Goal: Use online tool/utility: Utilize a website feature to perform a specific function

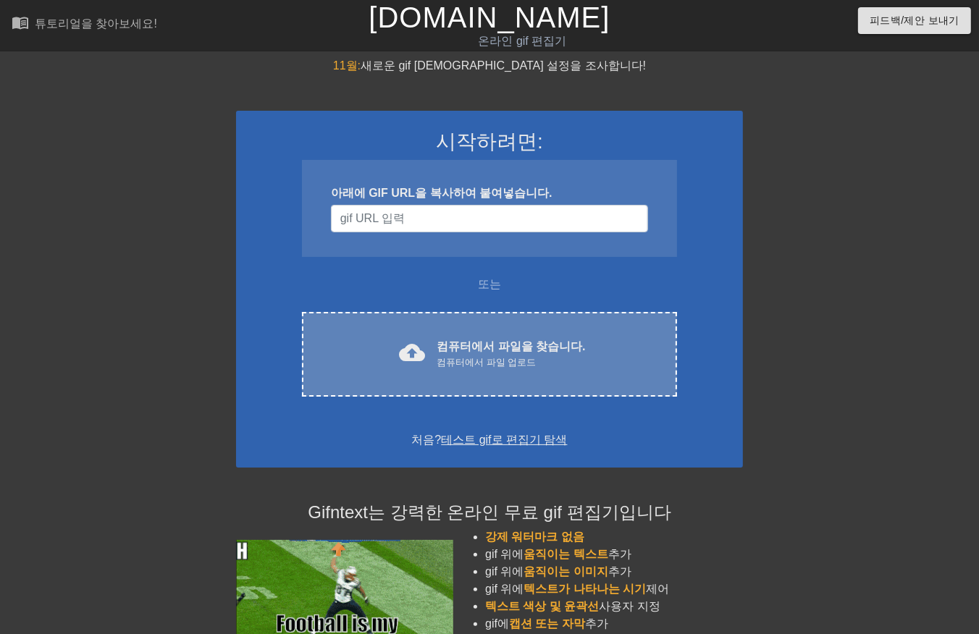
click at [489, 350] on font "컴퓨터에서 파일을 찾습니다." at bounding box center [511, 346] width 148 height 12
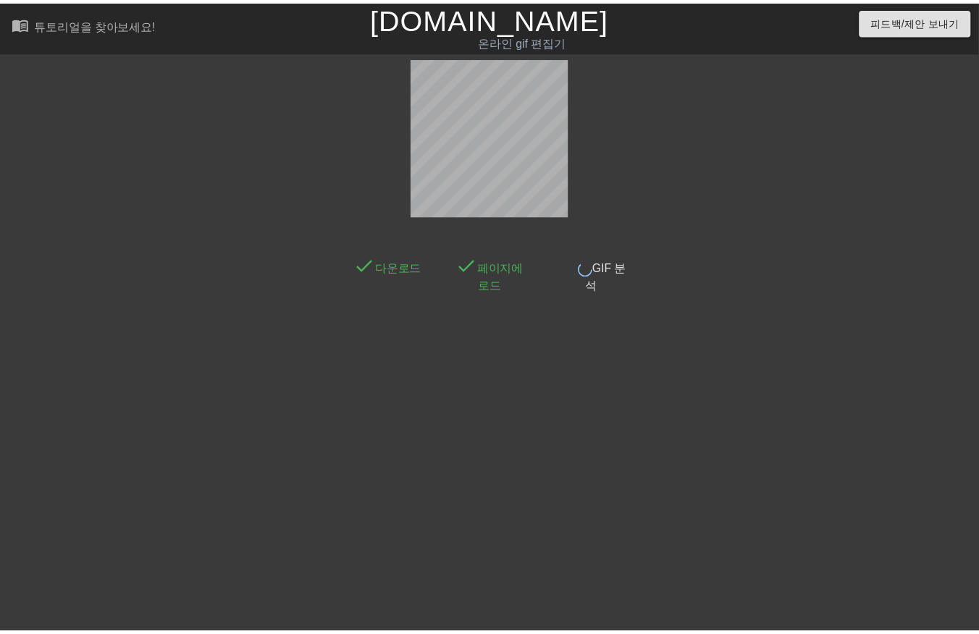
scroll to position [22, 0]
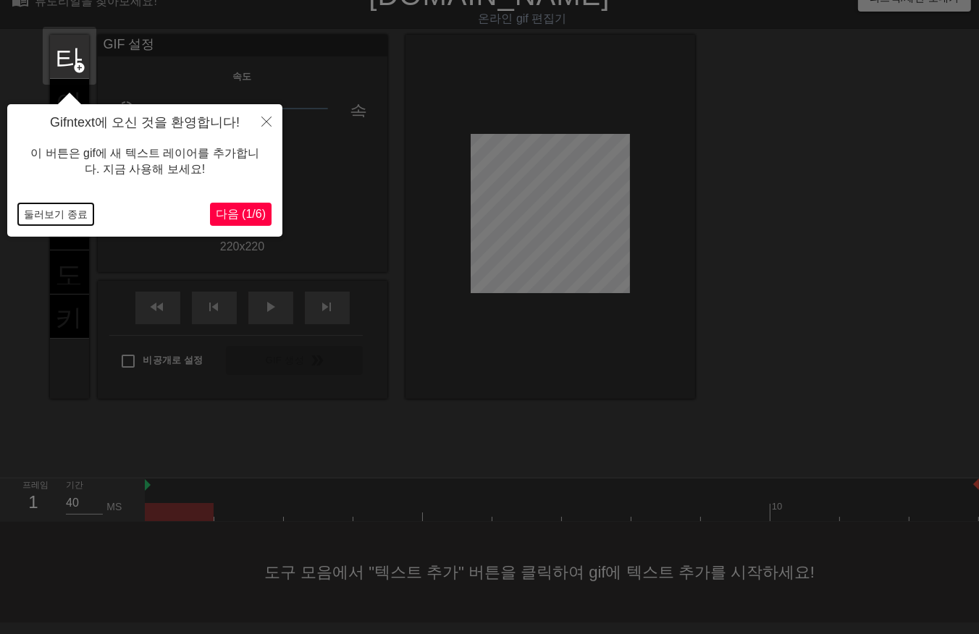
click at [66, 211] on button "둘러보기 종료" at bounding box center [55, 215] width 75 height 22
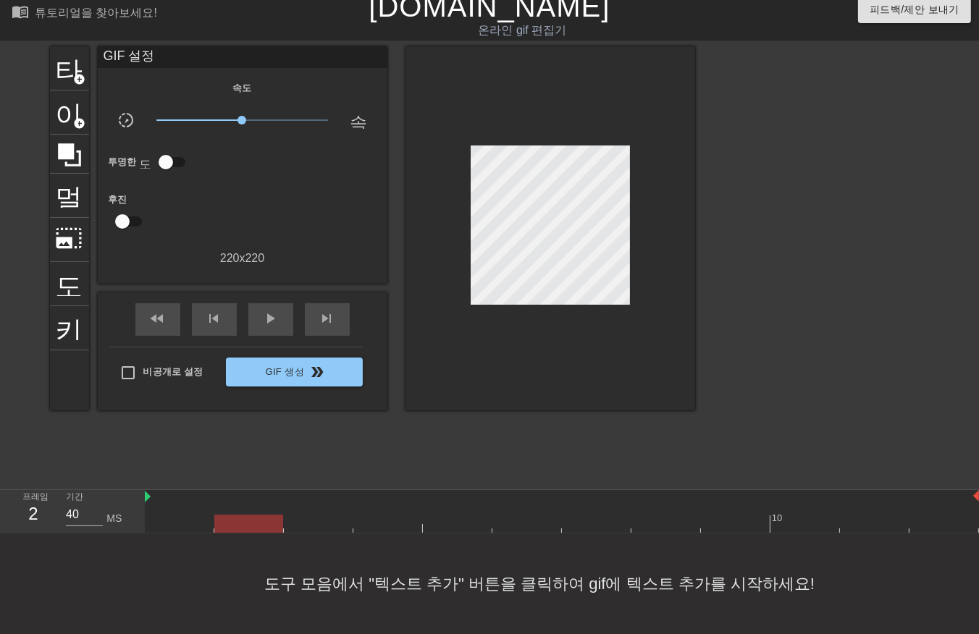
drag, startPoint x: 246, startPoint y: 509, endPoint x: 274, endPoint y: 514, distance: 28.0
click at [258, 515] on div at bounding box center [562, 524] width 834 height 18
click at [315, 515] on div at bounding box center [562, 524] width 834 height 18
drag, startPoint x: 387, startPoint y: 503, endPoint x: 413, endPoint y: 511, distance: 26.4
click at [392, 515] on div at bounding box center [562, 524] width 834 height 18
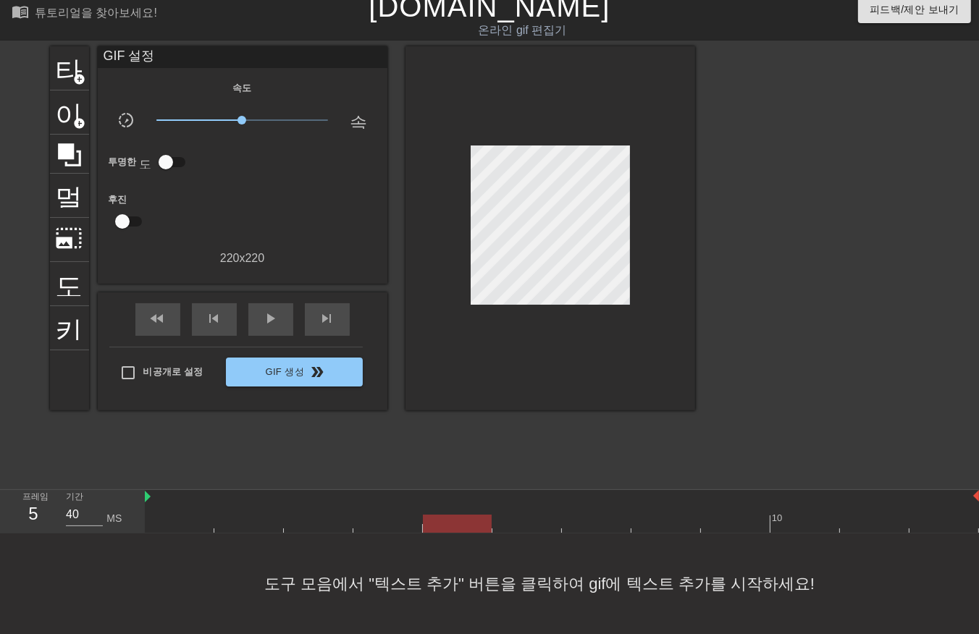
drag, startPoint x: 458, startPoint y: 514, endPoint x: 474, endPoint y: 510, distance: 17.2
click at [460, 515] on div at bounding box center [562, 524] width 834 height 18
click at [532, 515] on div at bounding box center [562, 524] width 834 height 18
click at [581, 515] on div at bounding box center [562, 524] width 834 height 18
drag, startPoint x: 658, startPoint y: 503, endPoint x: 705, endPoint y: 515, distance: 49.4
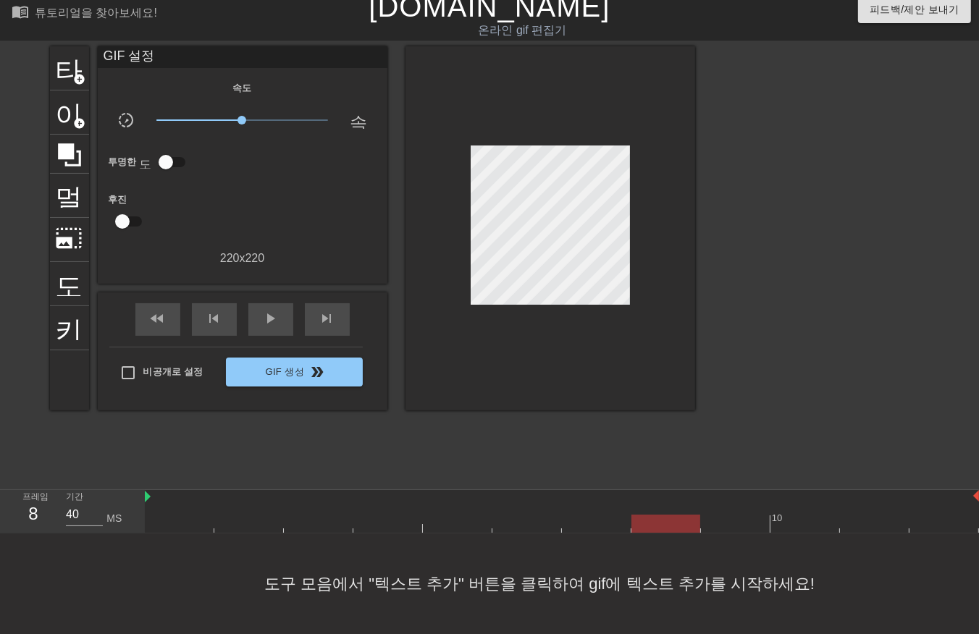
click at [662, 515] on div at bounding box center [562, 524] width 834 height 18
drag, startPoint x: 721, startPoint y: 503, endPoint x: 780, endPoint y: 508, distance: 58.9
click at [734, 512] on div "10" at bounding box center [562, 511] width 834 height 43
drag, startPoint x: 805, startPoint y: 503, endPoint x: 814, endPoint y: 507, distance: 10.4
click at [812, 515] on div at bounding box center [562, 524] width 834 height 18
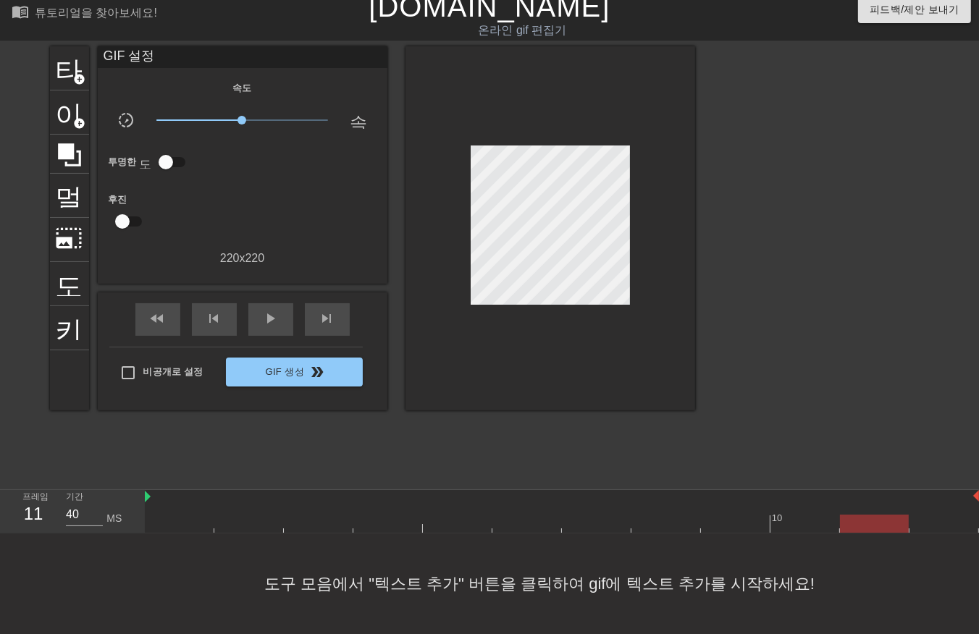
click at [869, 515] on div at bounding box center [562, 524] width 834 height 18
click at [930, 503] on div "10" at bounding box center [562, 511] width 834 height 43
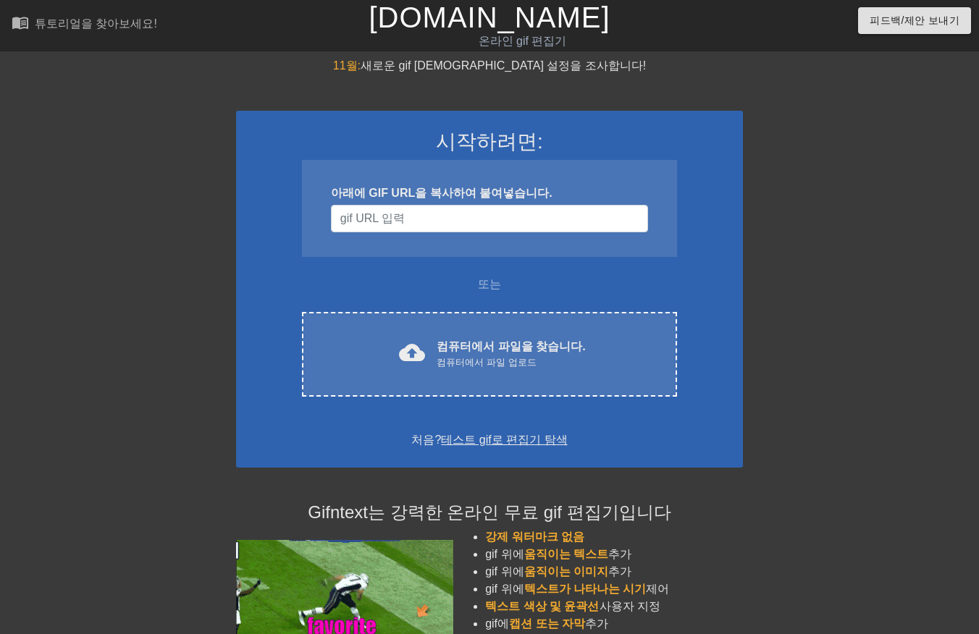
scroll to position [26, 0]
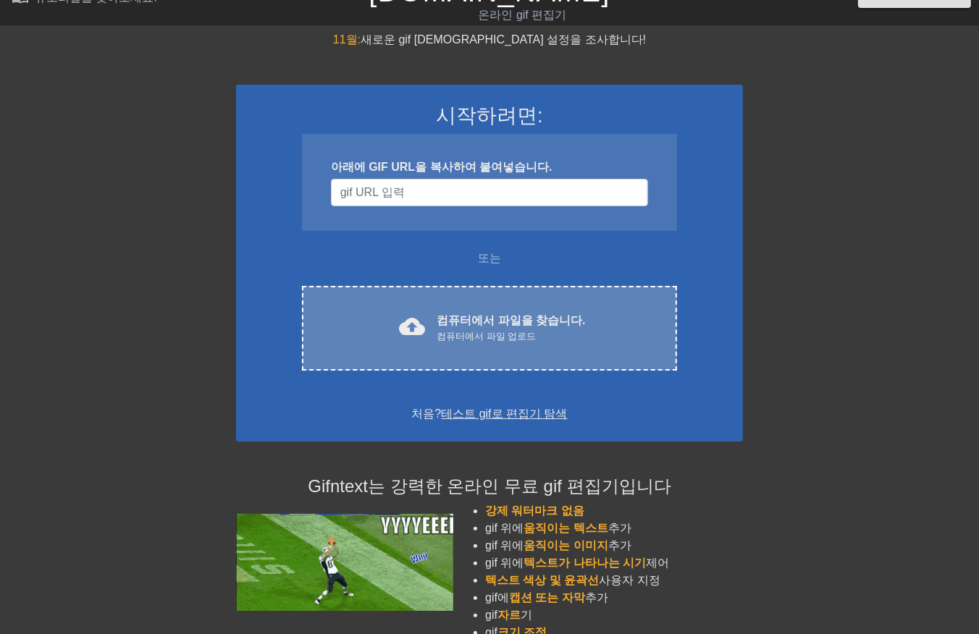
click at [514, 330] on div "컴퓨터에서 파일 업로드" at bounding box center [511, 337] width 148 height 14
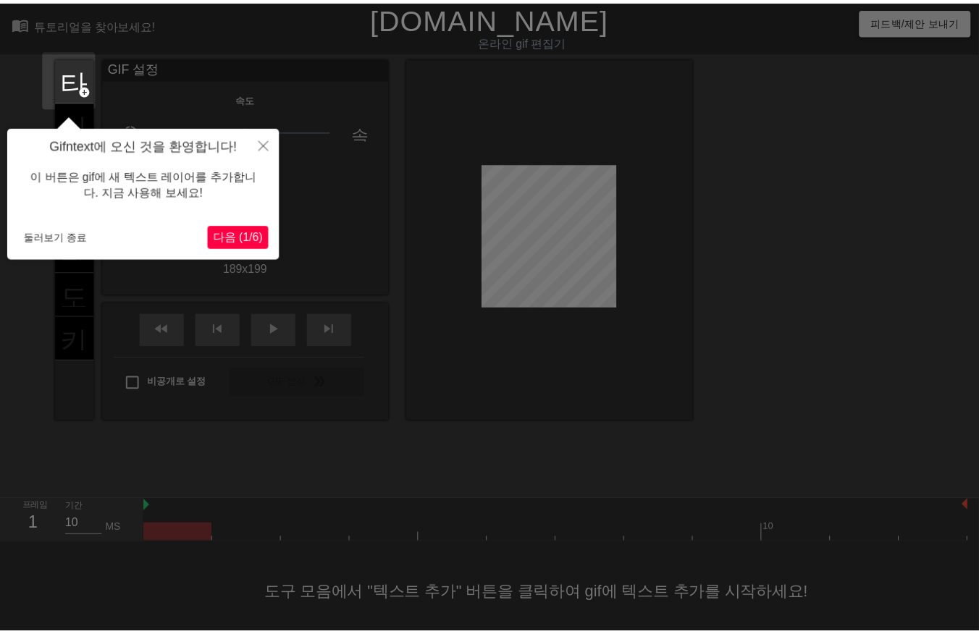
scroll to position [22, 0]
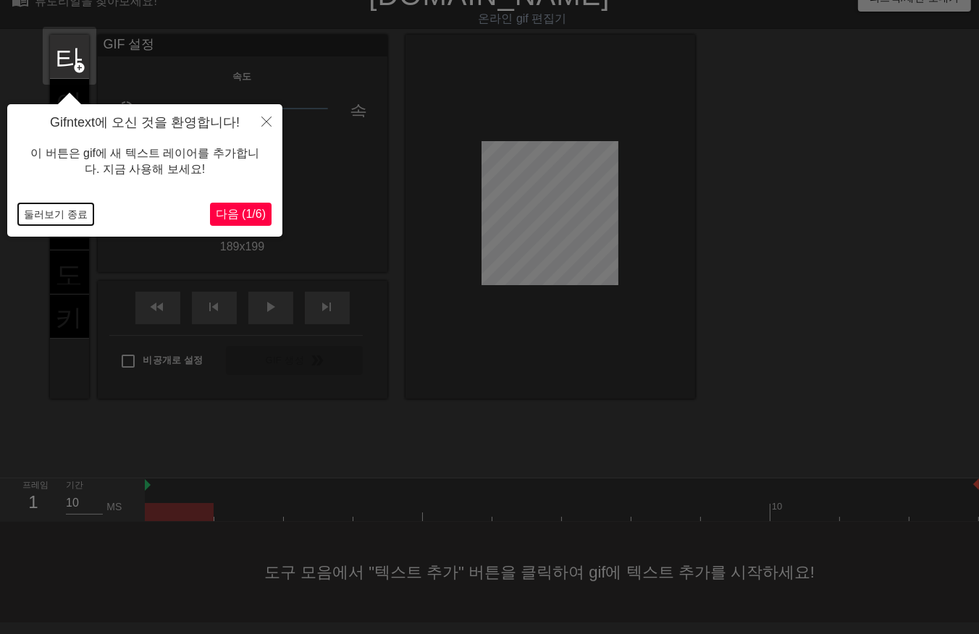
click at [41, 208] on button "둘러보기 종료" at bounding box center [55, 215] width 75 height 22
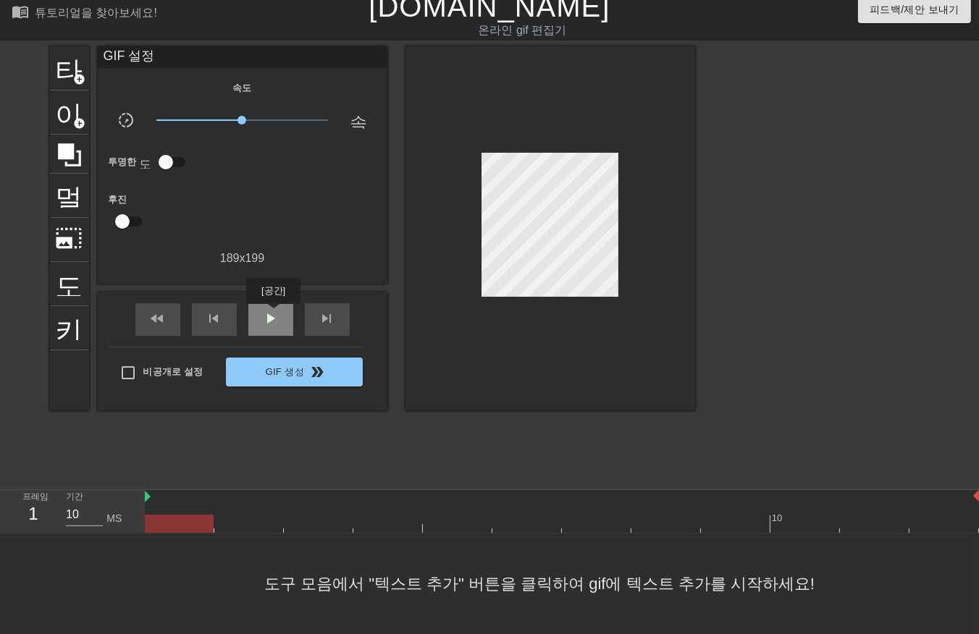
click at [273, 314] on span "play_arrow" at bounding box center [270, 318] width 17 height 17
click at [199, 112] on span "x0.313" at bounding box center [242, 120] width 172 height 17
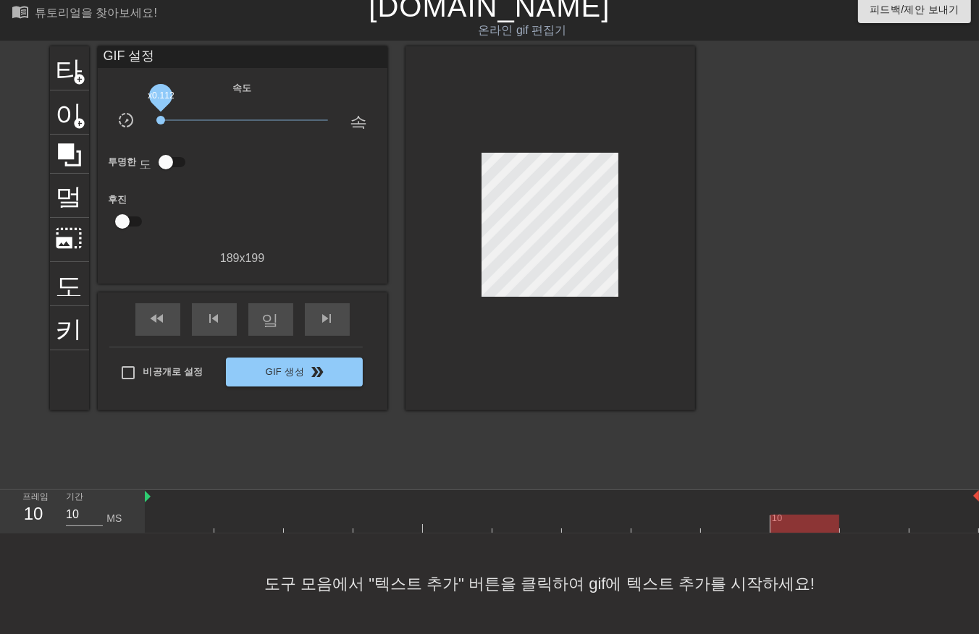
click at [161, 112] on span "x0.112" at bounding box center [242, 120] width 172 height 17
click at [319, 112] on span "x0.112" at bounding box center [242, 120] width 172 height 17
click at [298, 112] on span "x4.42" at bounding box center [242, 120] width 172 height 17
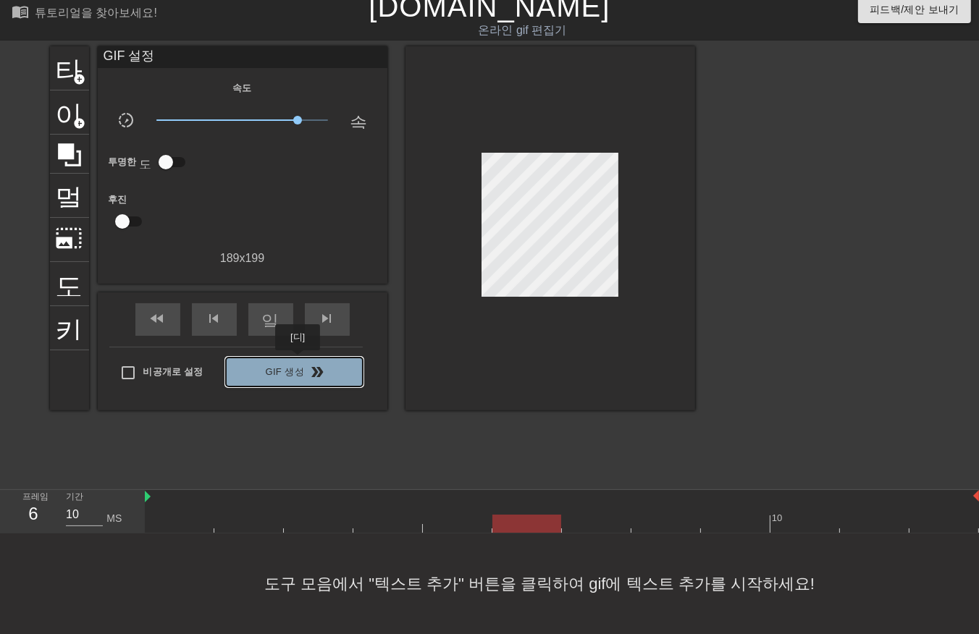
click at [298, 364] on font "Gif 생성" at bounding box center [284, 372] width 39 height 17
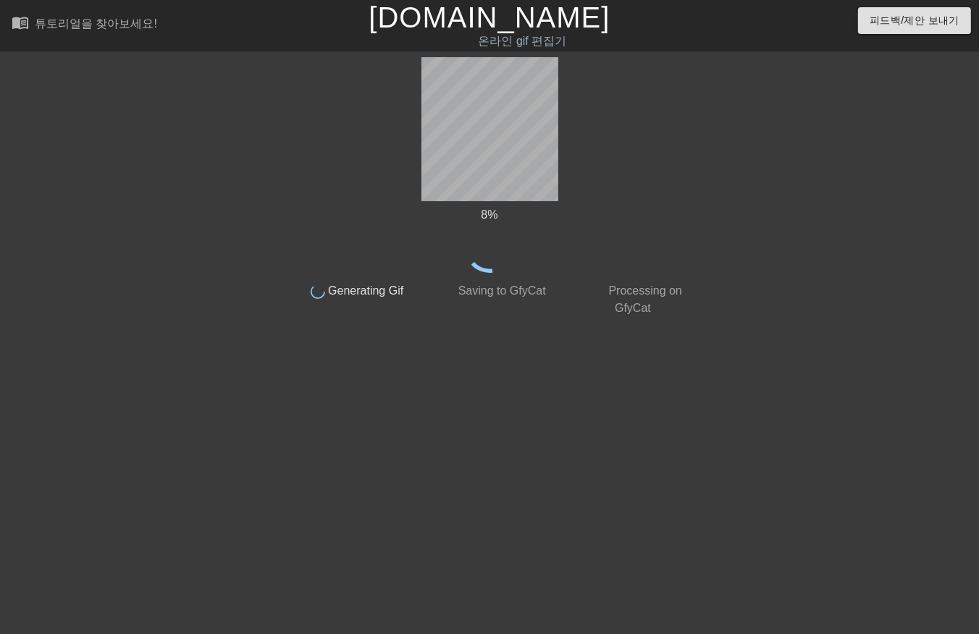
scroll to position [0, 0]
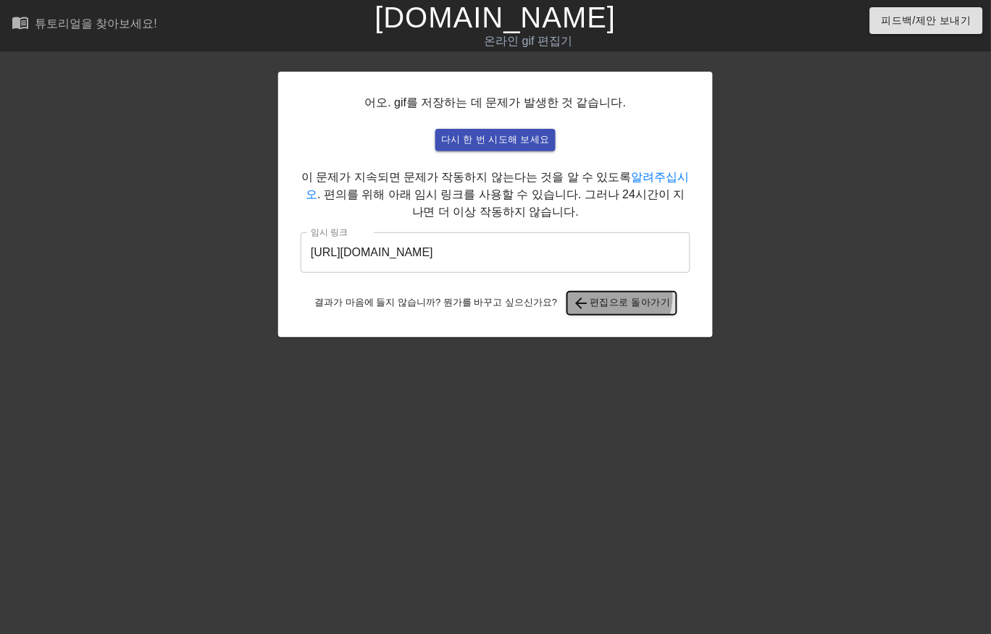
click at [604, 298] on font "편집으로 돌아가기" at bounding box center [630, 303] width 80 height 17
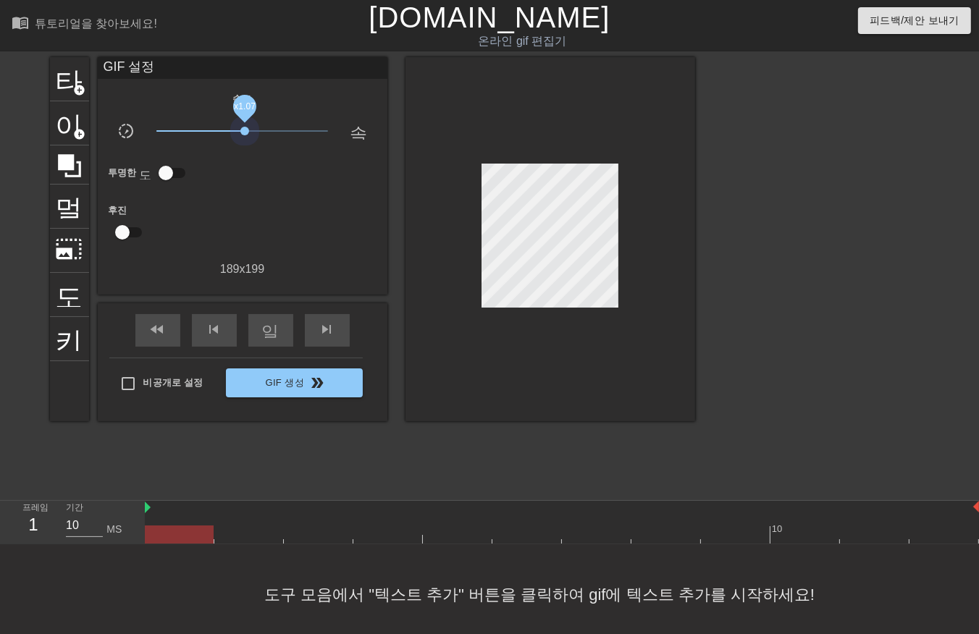
click at [245, 127] on span "x1.07" at bounding box center [242, 130] width 172 height 17
click at [240, 138] on span "x0.955" at bounding box center [242, 130] width 172 height 17
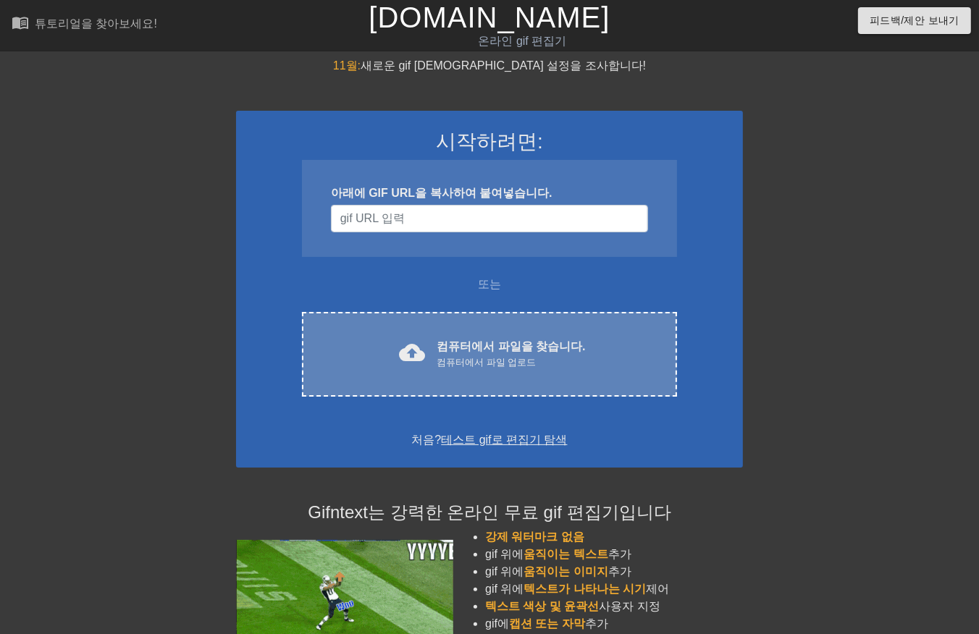
click at [461, 335] on div "cloud_upload 컴퓨터에서 파일을 찾습니다. 컴퓨터에서 파일 업로드 Choose files" at bounding box center [489, 354] width 375 height 85
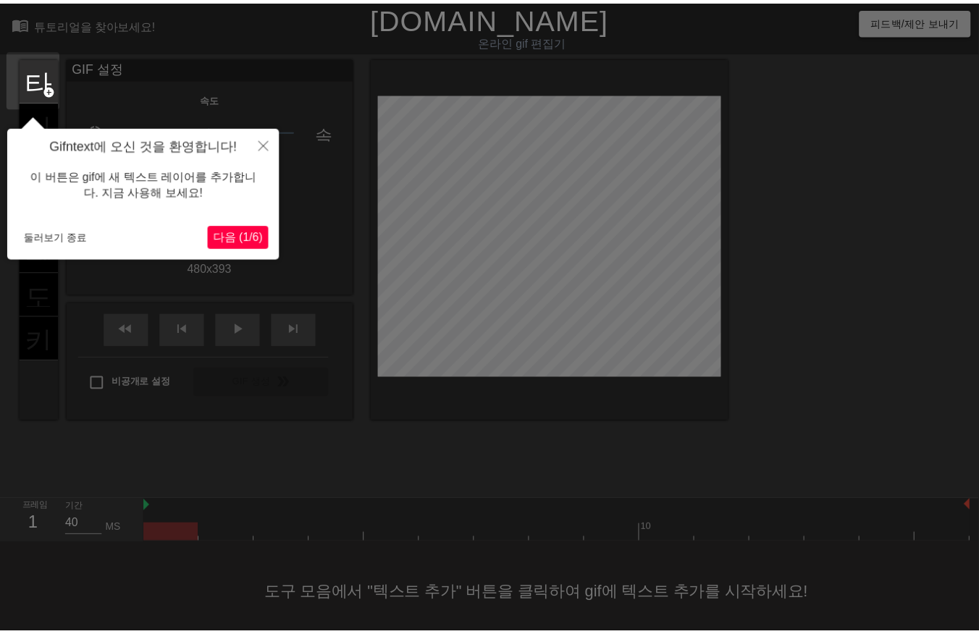
scroll to position [22, 0]
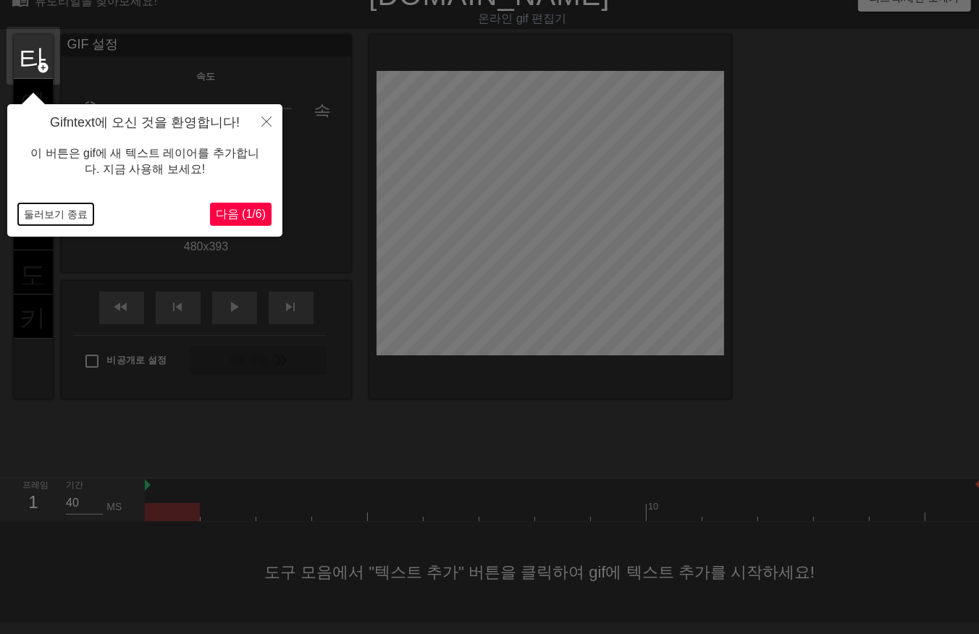
click at [66, 217] on button "둘러보기 종료" at bounding box center [55, 215] width 75 height 22
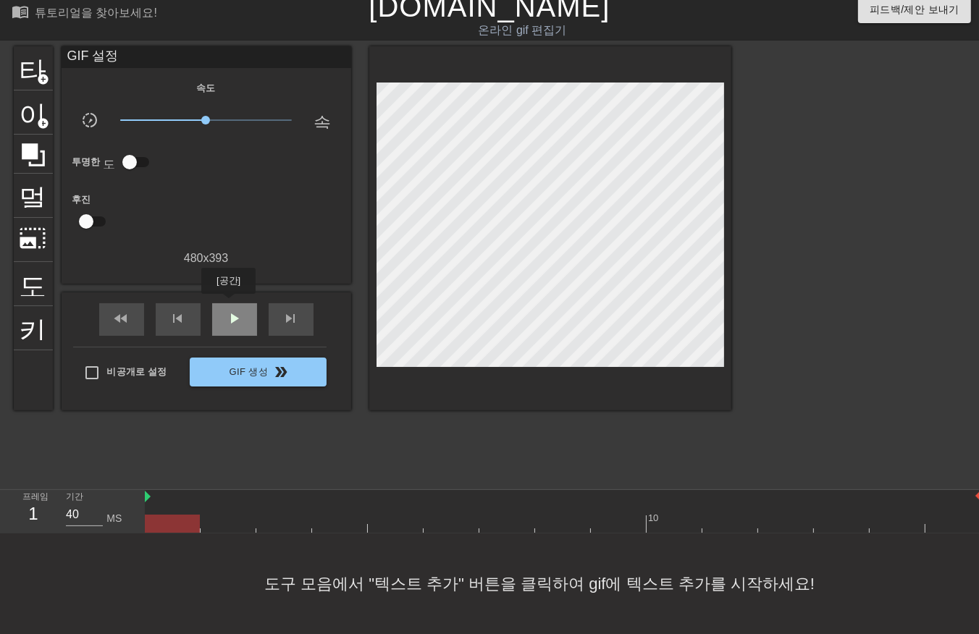
drag, startPoint x: 228, startPoint y: 304, endPoint x: 214, endPoint y: 301, distance: 14.8
click at [227, 310] on span "play_arrow" at bounding box center [234, 318] width 17 height 17
drag, startPoint x: 240, startPoint y: 307, endPoint x: 250, endPoint y: 324, distance: 19.8
click at [240, 310] on span "일시 중지" at bounding box center [234, 318] width 17 height 17
click at [179, 505] on div at bounding box center [173, 514] width 56 height 18
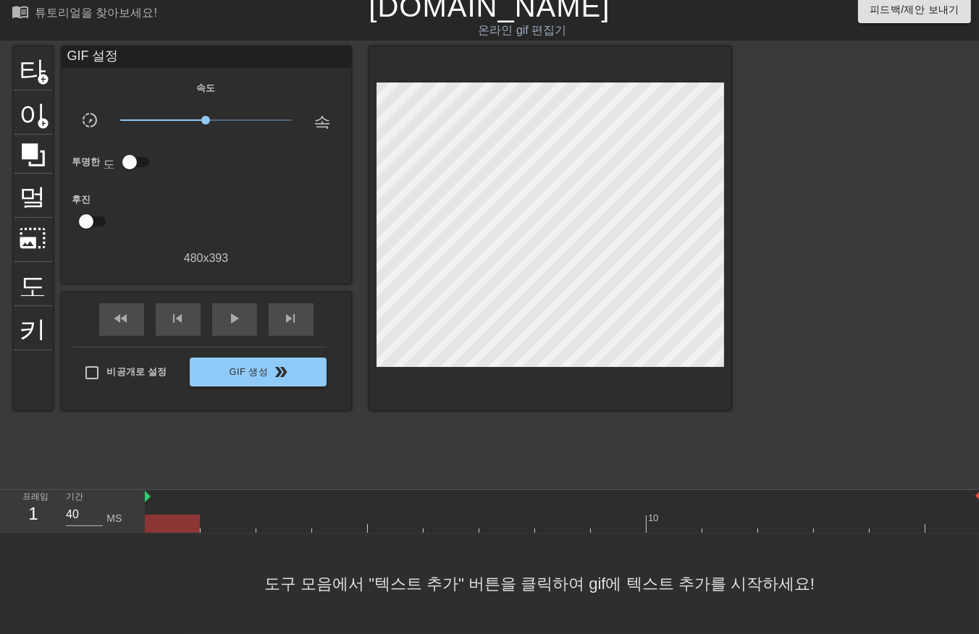
click at [230, 515] on div at bounding box center [563, 524] width 837 height 18
drag, startPoint x: 288, startPoint y: 503, endPoint x: 301, endPoint y: 509, distance: 13.6
click at [290, 506] on div "10" at bounding box center [563, 511] width 837 height 43
click at [344, 503] on div "10" at bounding box center [563, 511] width 837 height 43
drag, startPoint x: 404, startPoint y: 513, endPoint x: 419, endPoint y: 508, distance: 15.1
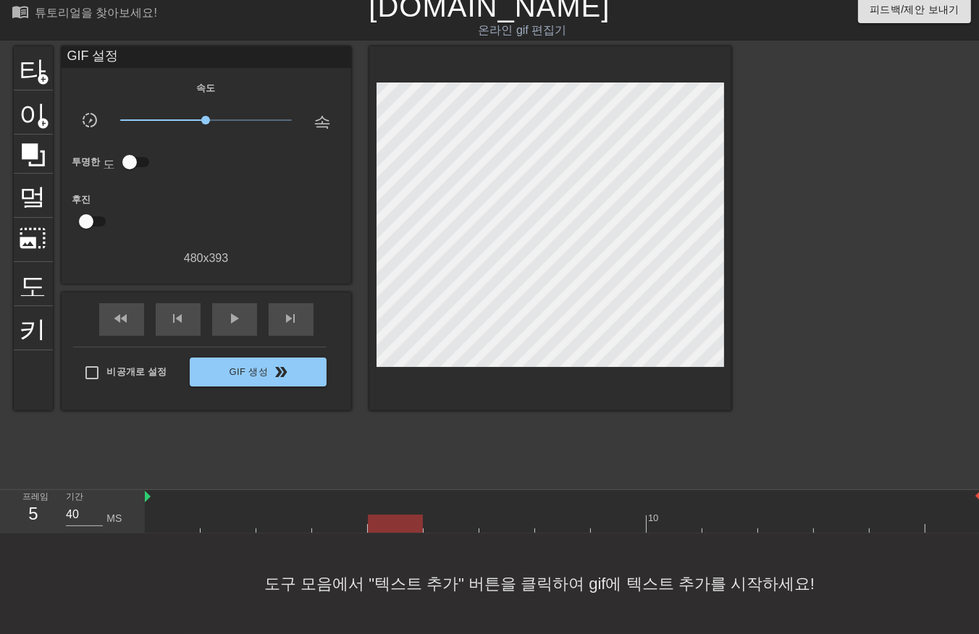
click at [407, 515] on div at bounding box center [563, 524] width 837 height 18
drag, startPoint x: 447, startPoint y: 507, endPoint x: 464, endPoint y: 509, distance: 17.5
click at [449, 515] on div at bounding box center [563, 524] width 837 height 18
click at [504, 515] on div at bounding box center [563, 524] width 837 height 18
click at [562, 515] on div at bounding box center [563, 524] width 837 height 18
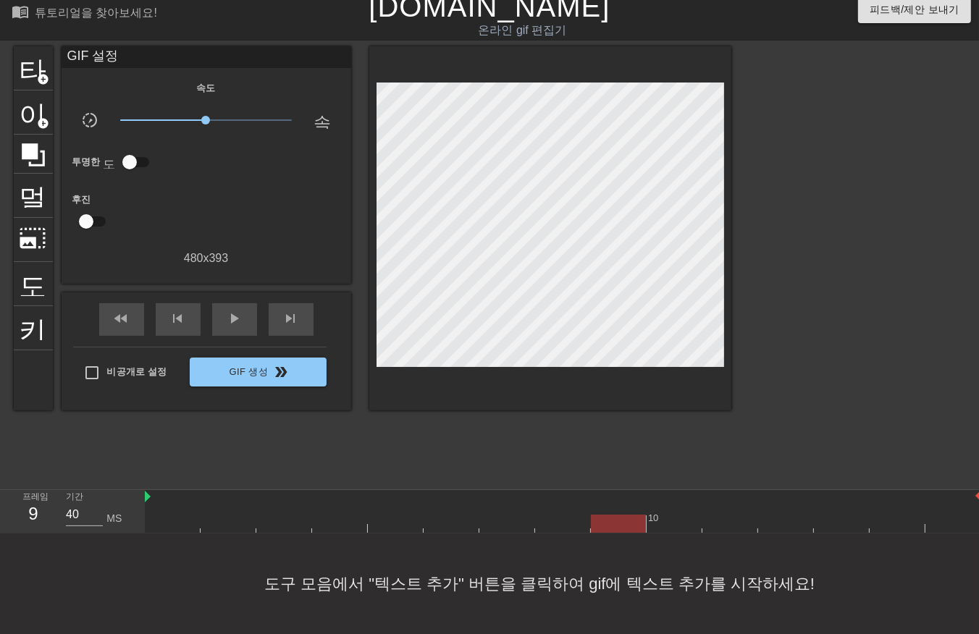
drag, startPoint x: 618, startPoint y: 500, endPoint x: 700, endPoint y: 511, distance: 83.3
click at [619, 505] on div at bounding box center [619, 514] width 56 height 18
drag, startPoint x: 686, startPoint y: 509, endPoint x: 726, endPoint y: 514, distance: 40.2
click at [690, 519] on div at bounding box center [563, 524] width 837 height 18
drag, startPoint x: 729, startPoint y: 508, endPoint x: 742, endPoint y: 515, distance: 14.9
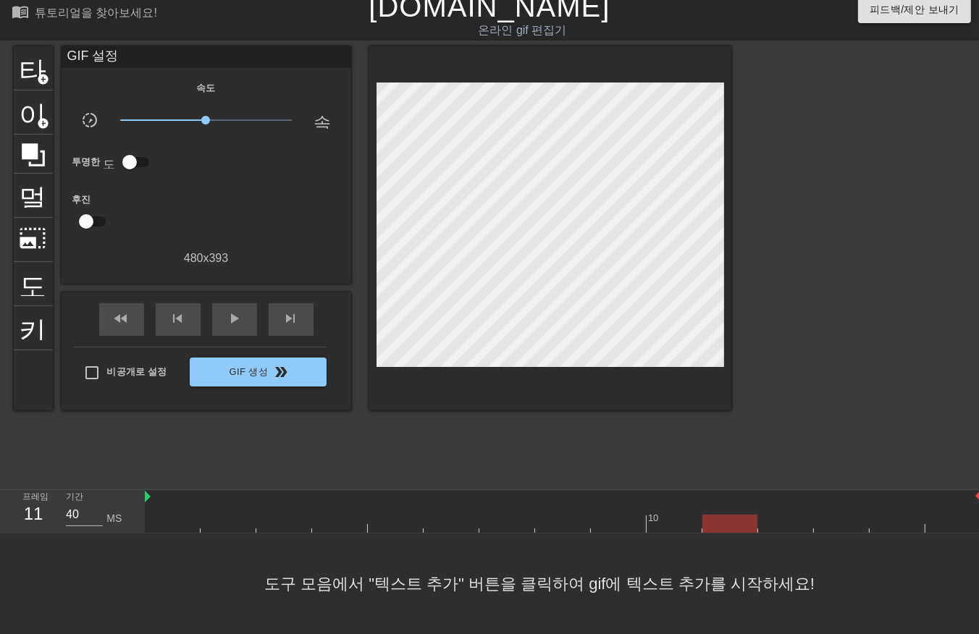
click at [737, 515] on div at bounding box center [563, 524] width 837 height 18
drag, startPoint x: 779, startPoint y: 502, endPoint x: 808, endPoint y: 502, distance: 29.7
click at [784, 504] on div "10" at bounding box center [563, 511] width 837 height 43
click at [848, 515] on div at bounding box center [563, 524] width 837 height 18
click at [905, 503] on div "10" at bounding box center [563, 511] width 837 height 43
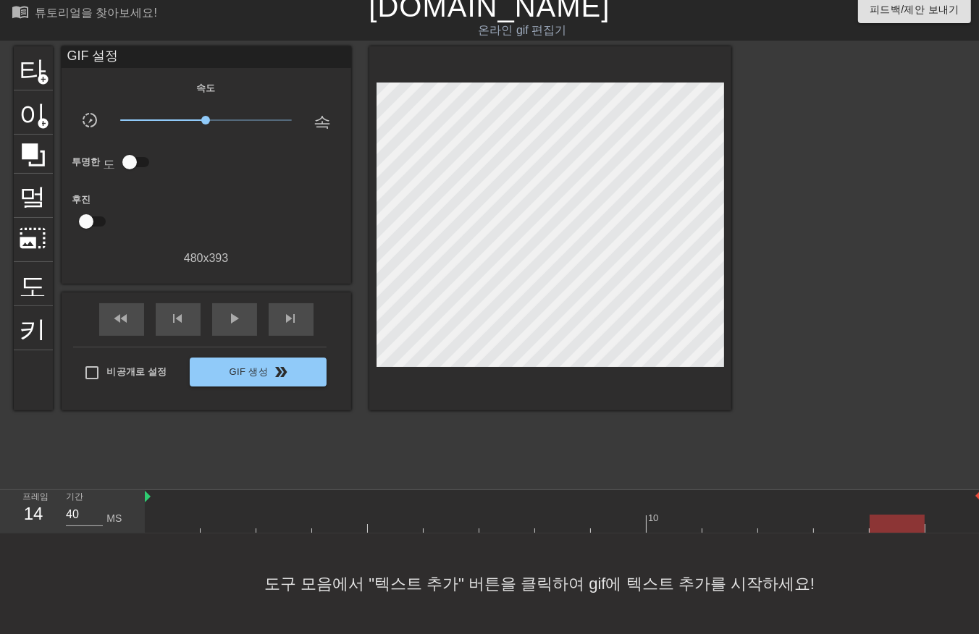
click at [949, 503] on div "10" at bounding box center [563, 511] width 837 height 43
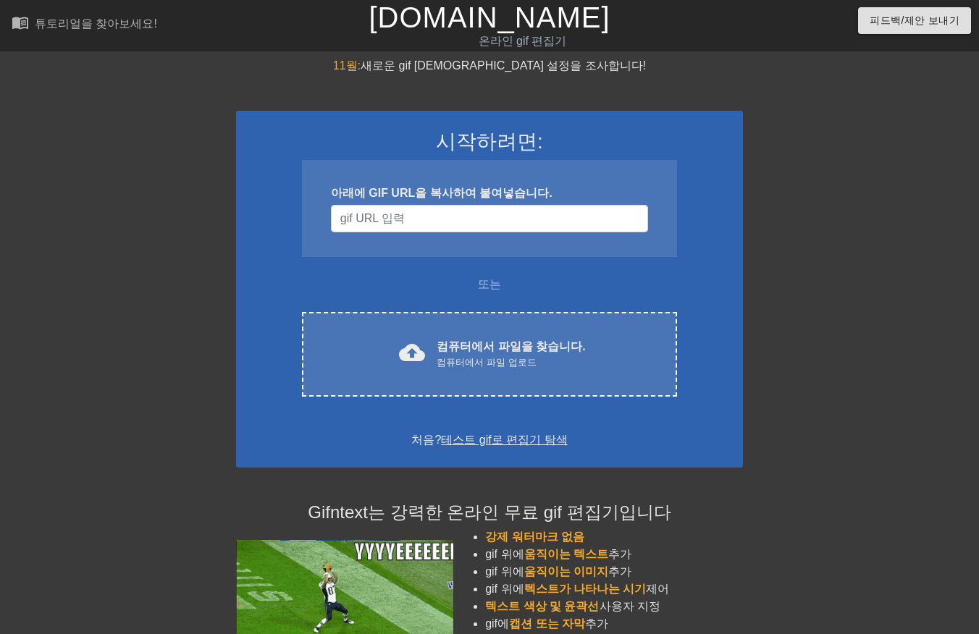
scroll to position [26, 0]
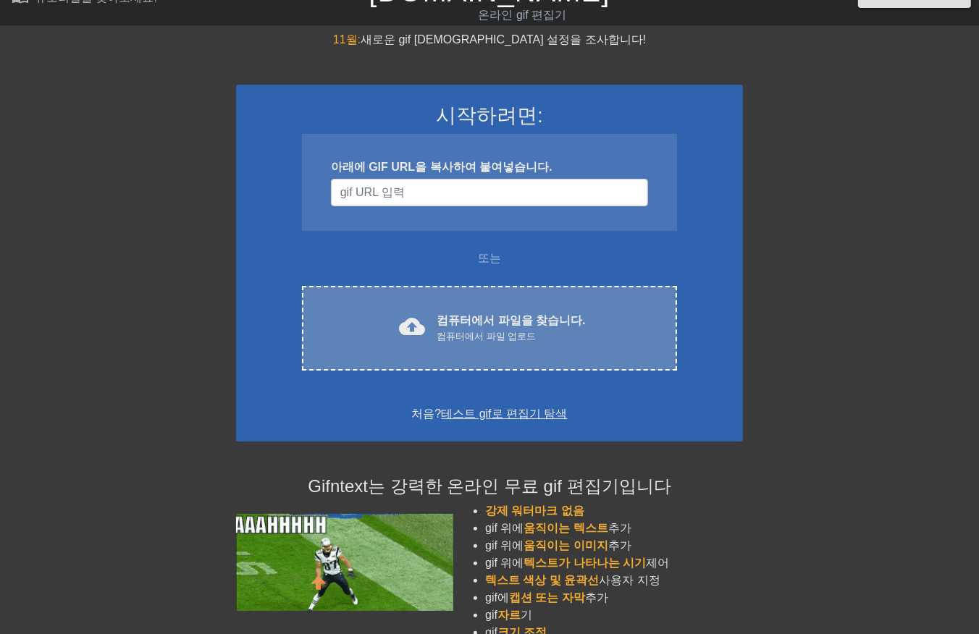
drag, startPoint x: 492, startPoint y: 330, endPoint x: 486, endPoint y: 320, distance: 12.1
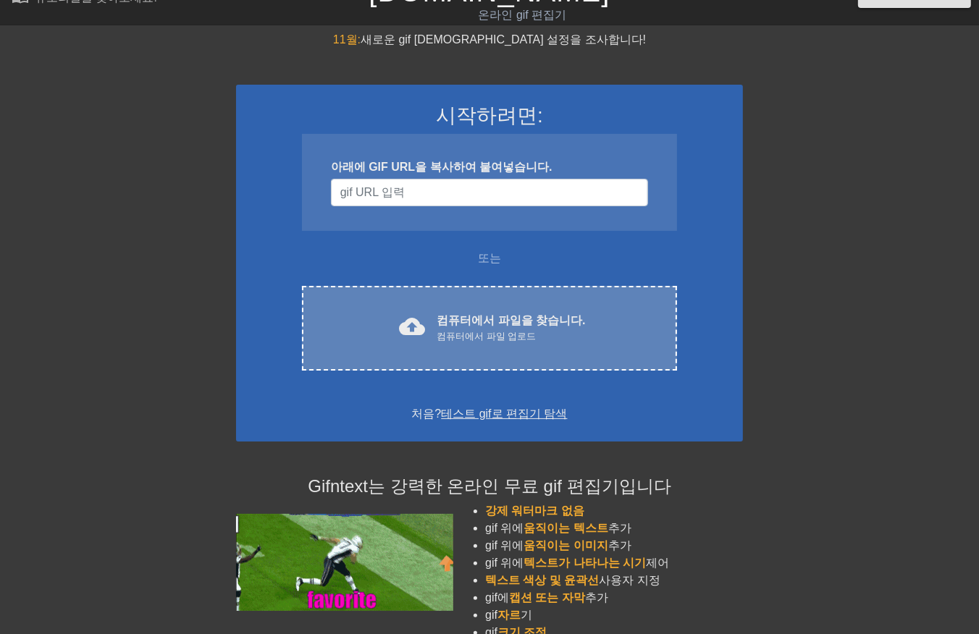
click at [486, 320] on div "컴퓨터에서 파일을 찾습니다. 컴퓨터에서 파일 업로드" at bounding box center [511, 328] width 148 height 32
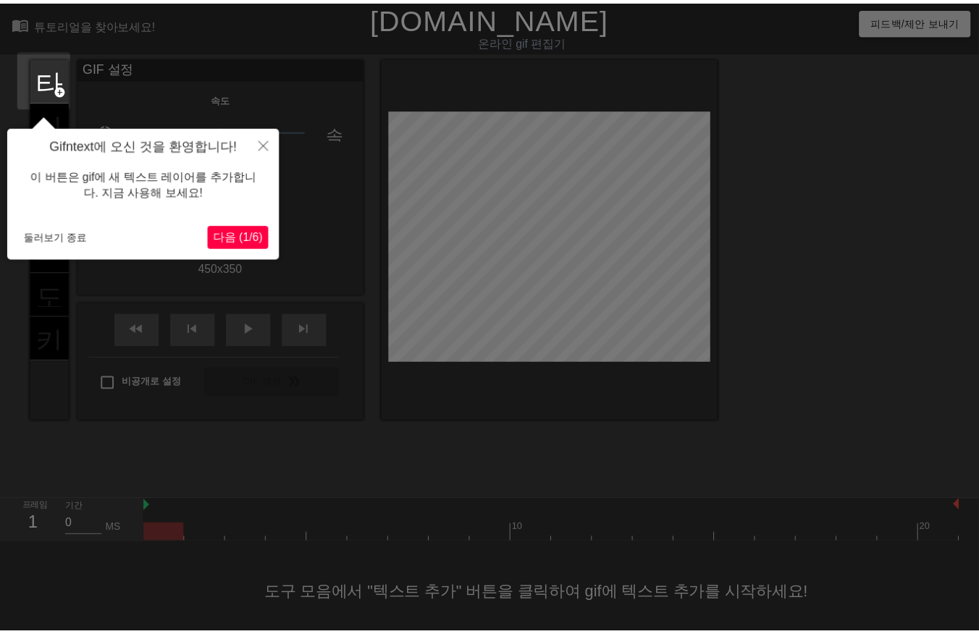
scroll to position [10, 0]
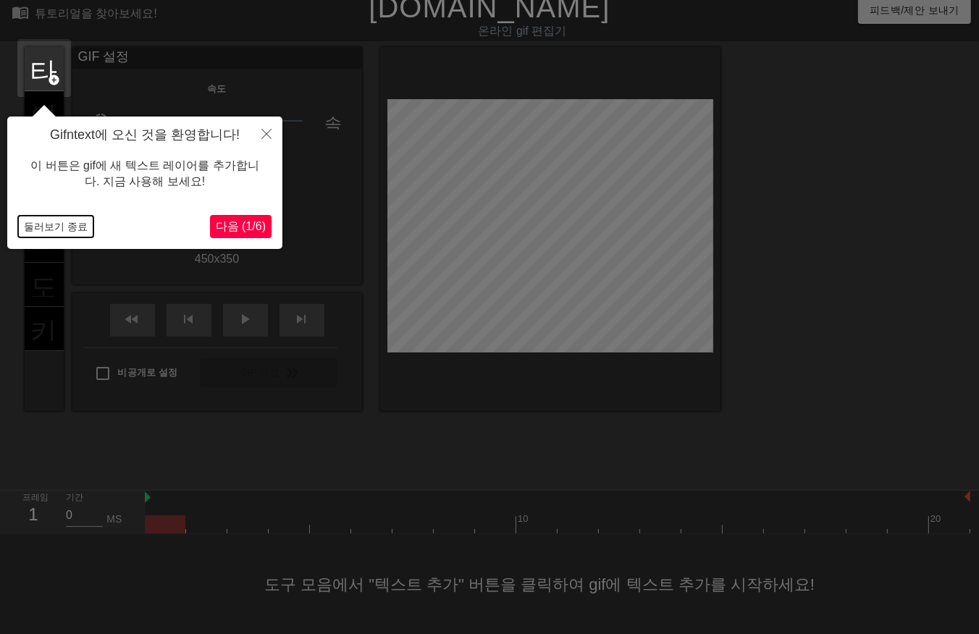
click at [60, 229] on button "둘러보기 종료" at bounding box center [55, 227] width 75 height 22
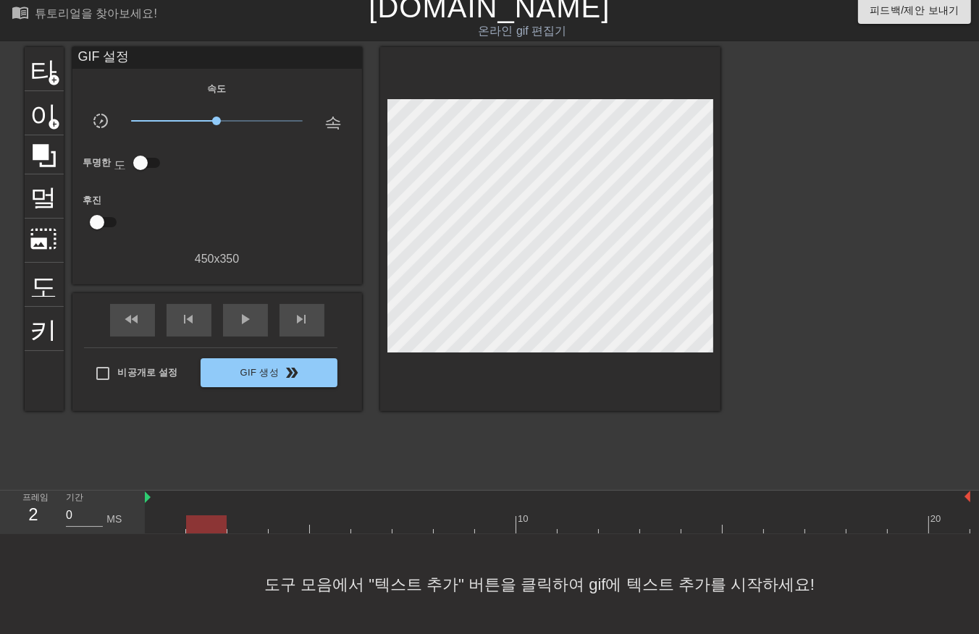
click at [206, 524] on div at bounding box center [558, 525] width 826 height 18
drag, startPoint x: 249, startPoint y: 519, endPoint x: 259, endPoint y: 524, distance: 10.7
click at [251, 522] on div at bounding box center [558, 525] width 826 height 18
drag, startPoint x: 285, startPoint y: 521, endPoint x: 306, endPoint y: 523, distance: 21.1
click at [287, 523] on div at bounding box center [558, 525] width 826 height 18
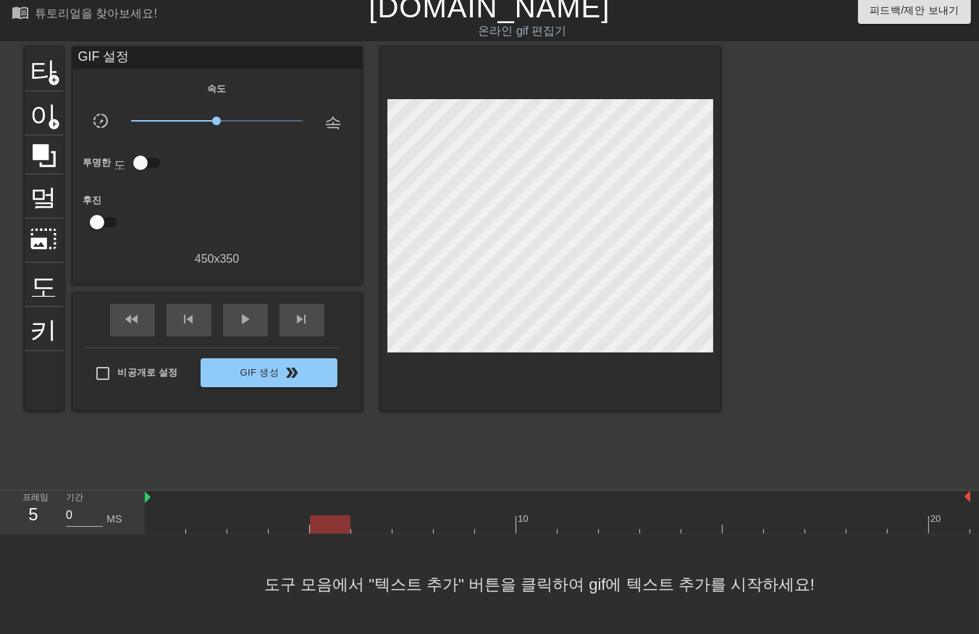
drag, startPoint x: 333, startPoint y: 519, endPoint x: 341, endPoint y: 521, distance: 8.3
click at [335, 520] on div at bounding box center [558, 525] width 826 height 18
drag, startPoint x: 367, startPoint y: 526, endPoint x: 387, endPoint y: 524, distance: 20.4
click at [369, 526] on div at bounding box center [558, 525] width 826 height 18
drag, startPoint x: 408, startPoint y: 524, endPoint x: 438, endPoint y: 519, distance: 30.1
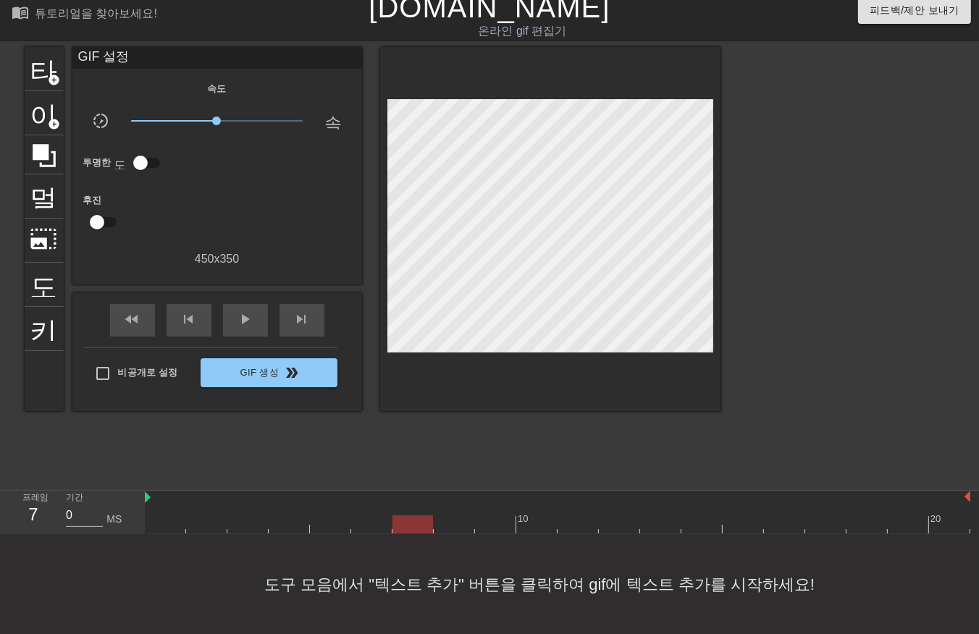
click at [413, 524] on div at bounding box center [558, 525] width 826 height 18
click at [453, 518] on div at bounding box center [558, 525] width 826 height 18
click at [497, 524] on div at bounding box center [558, 525] width 826 height 18
click at [539, 530] on div at bounding box center [558, 525] width 826 height 18
click at [578, 524] on div at bounding box center [558, 525] width 826 height 18
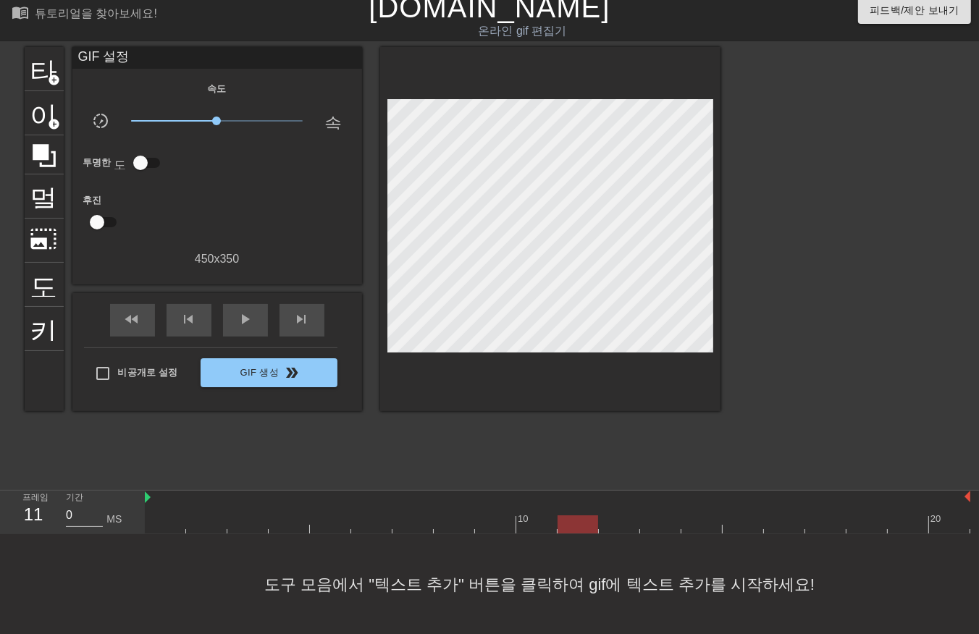
click at [626, 527] on div at bounding box center [558, 525] width 826 height 18
click at [663, 529] on div at bounding box center [558, 525] width 826 height 18
click at [697, 523] on div at bounding box center [558, 525] width 826 height 18
drag, startPoint x: 739, startPoint y: 516, endPoint x: 753, endPoint y: 522, distance: 15.9
click at [742, 520] on div at bounding box center [558, 525] width 826 height 18
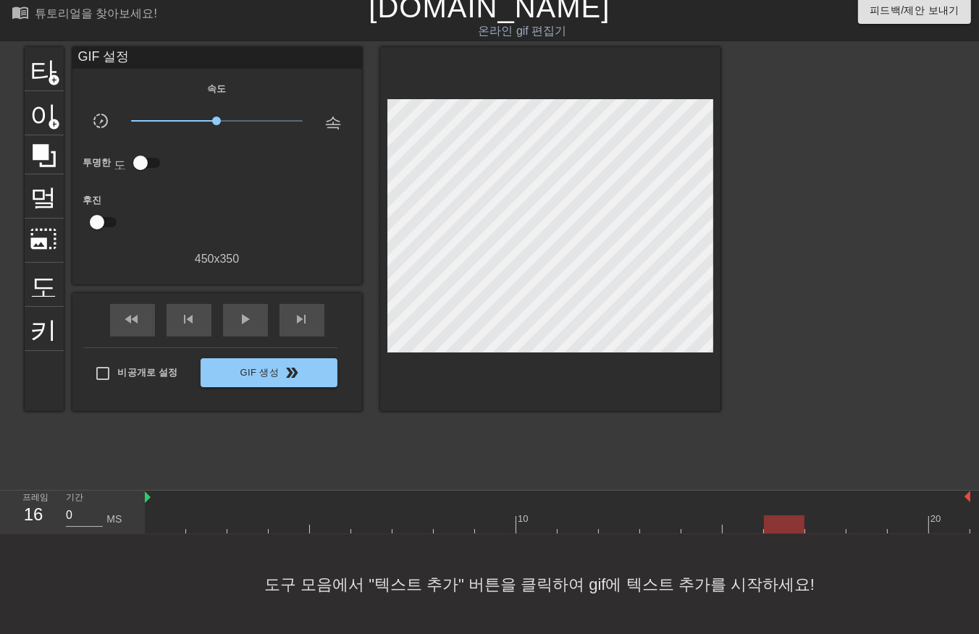
click at [790, 527] on div at bounding box center [558, 525] width 826 height 18
click at [836, 527] on div at bounding box center [558, 525] width 826 height 18
click at [865, 525] on div at bounding box center [558, 525] width 826 height 18
click at [910, 529] on div at bounding box center [558, 525] width 826 height 18
click at [947, 521] on div at bounding box center [558, 525] width 826 height 18
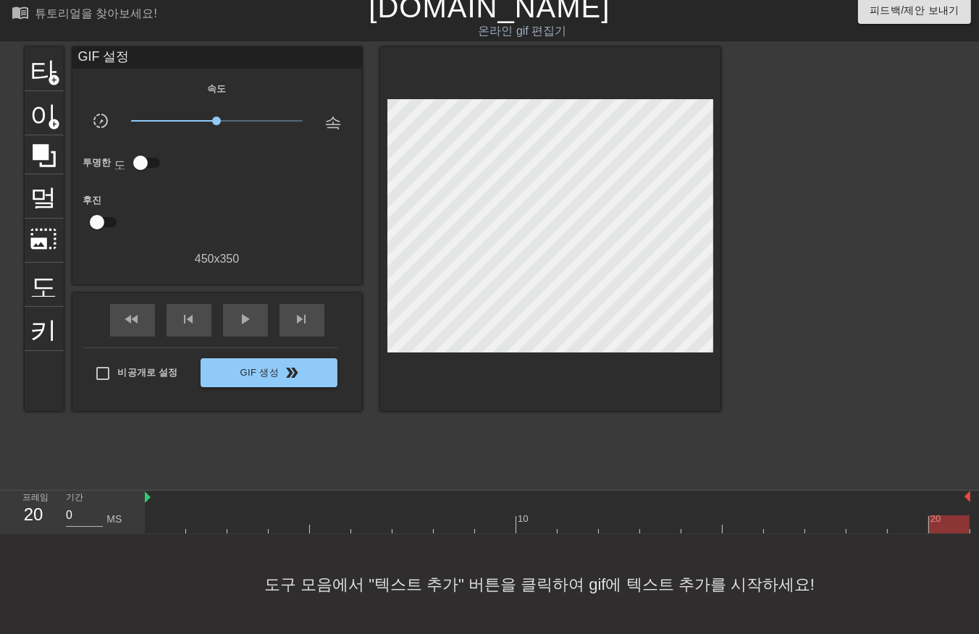
drag, startPoint x: 863, startPoint y: 633, endPoint x: 881, endPoint y: 632, distance: 18.2
click at [931, 633] on div "도구 모음에서 "텍스트 추가" 버튼을 클릭하여 gif에 텍스트 추가를 시작하세요!" at bounding box center [489, 584] width 979 height 101
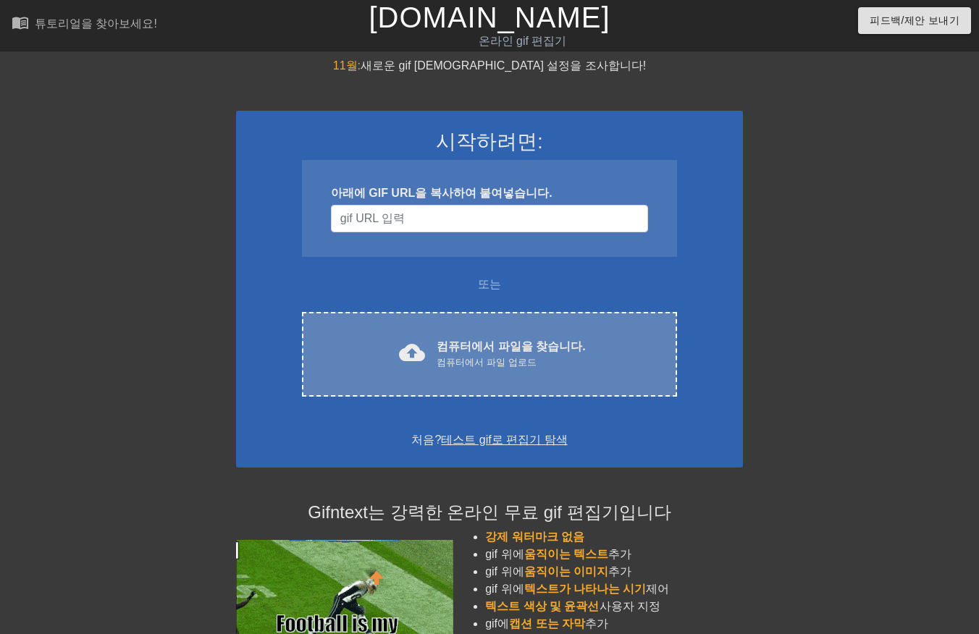
scroll to position [10, 0]
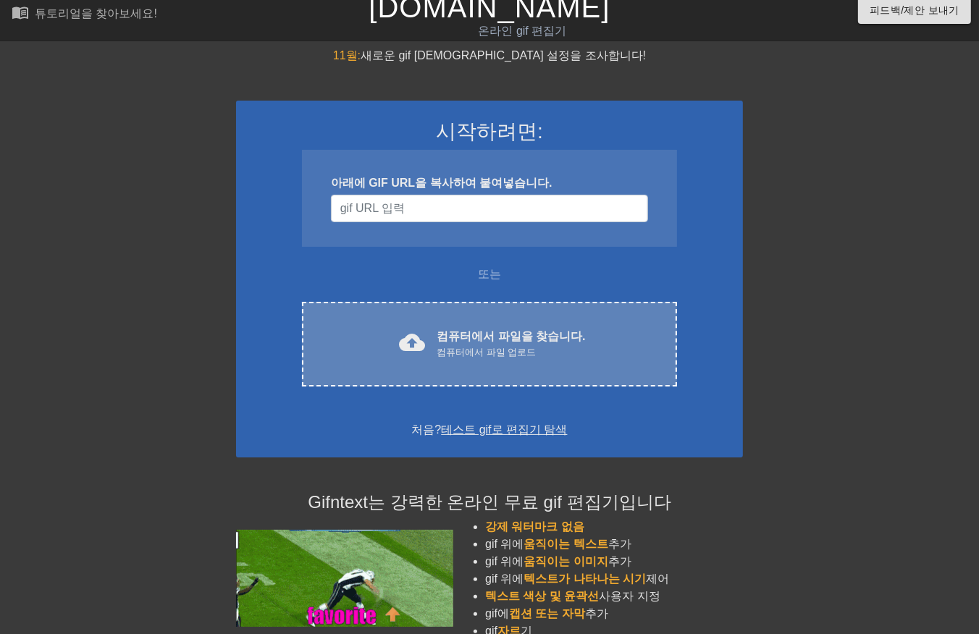
click at [469, 348] on div "컴퓨터에서 파일 업로드" at bounding box center [511, 352] width 148 height 14
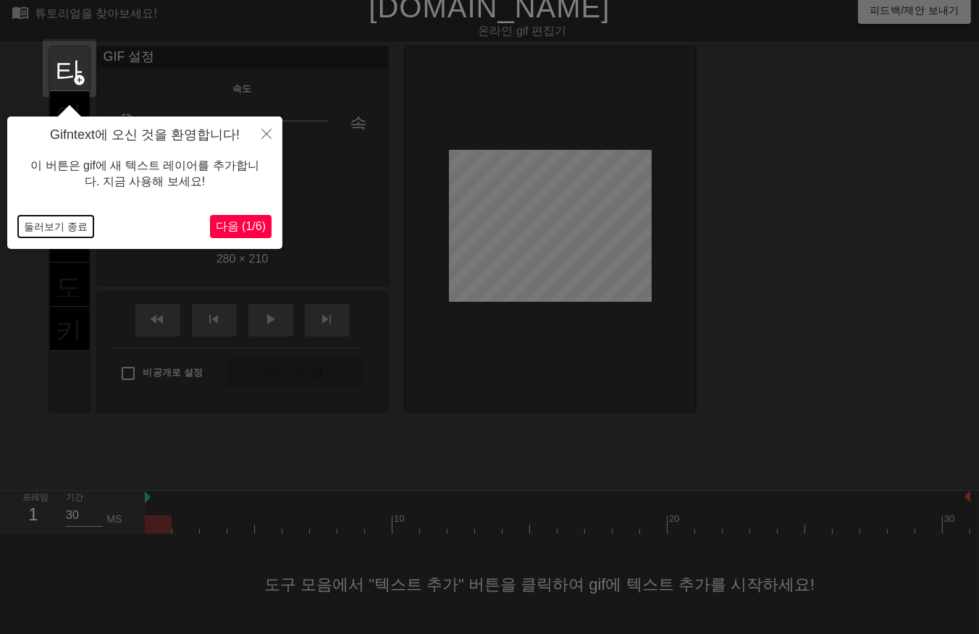
click at [45, 223] on button "둘러보기 종료" at bounding box center [55, 227] width 75 height 22
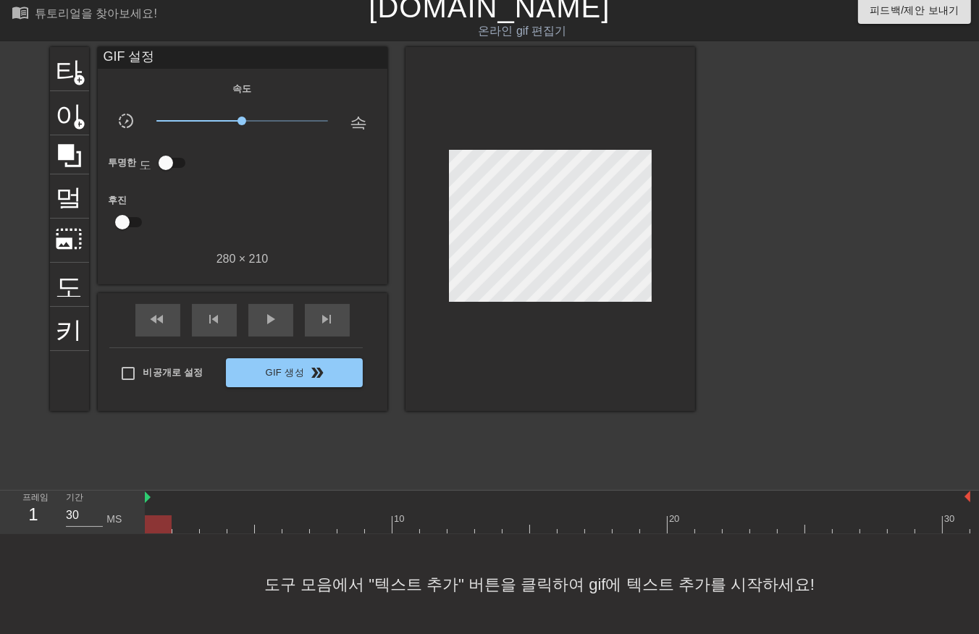
click at [189, 526] on div at bounding box center [558, 525] width 826 height 18
click at [222, 525] on div at bounding box center [558, 525] width 826 height 18
drag, startPoint x: 234, startPoint y: 522, endPoint x: 244, endPoint y: 520, distance: 10.4
click at [235, 522] on div at bounding box center [558, 525] width 826 height 18
click at [274, 525] on div at bounding box center [558, 525] width 826 height 18
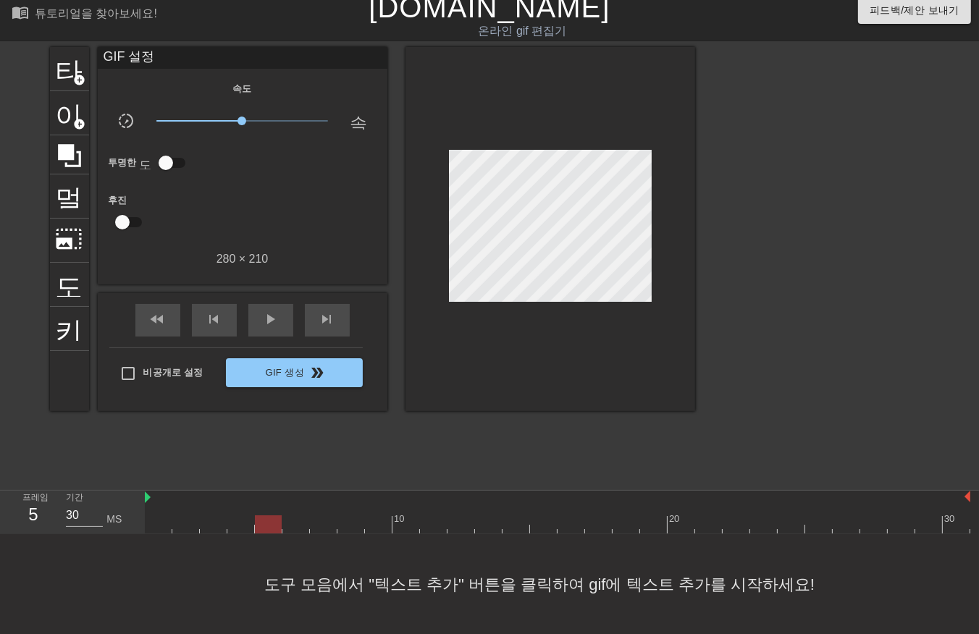
click at [290, 522] on div at bounding box center [558, 525] width 826 height 18
click at [326, 522] on div at bounding box center [558, 525] width 826 height 18
click at [349, 519] on div at bounding box center [558, 525] width 826 height 18
click at [378, 525] on div at bounding box center [558, 525] width 826 height 18
click at [401, 524] on div at bounding box center [558, 525] width 826 height 18
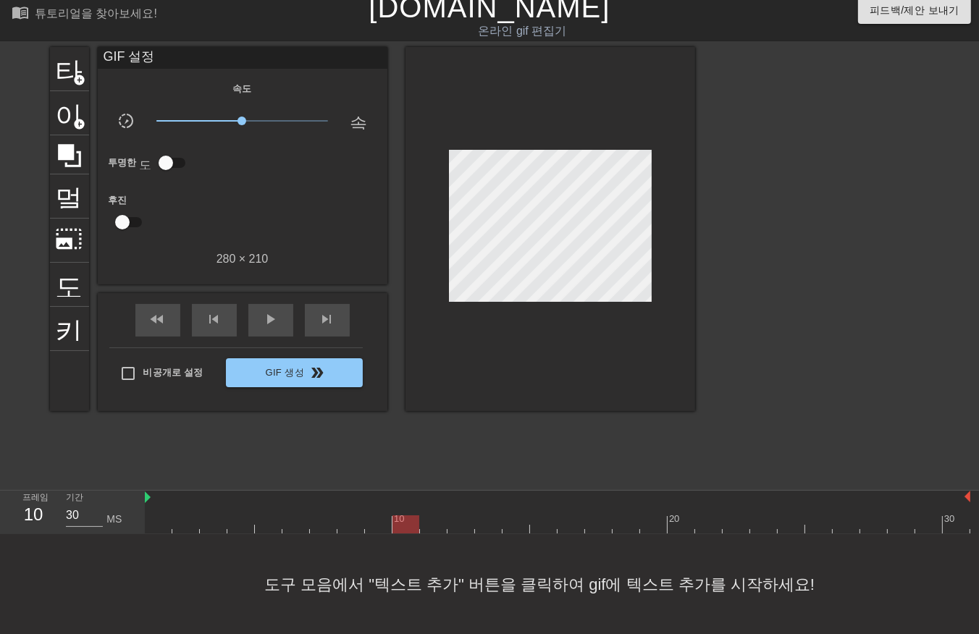
click at [431, 526] on div at bounding box center [558, 525] width 826 height 18
click at [457, 527] on div at bounding box center [558, 525] width 826 height 18
drag, startPoint x: 482, startPoint y: 524, endPoint x: 490, endPoint y: 527, distance: 8.1
click at [487, 527] on div at bounding box center [558, 525] width 826 height 18
click at [518, 527] on div at bounding box center [558, 525] width 826 height 18
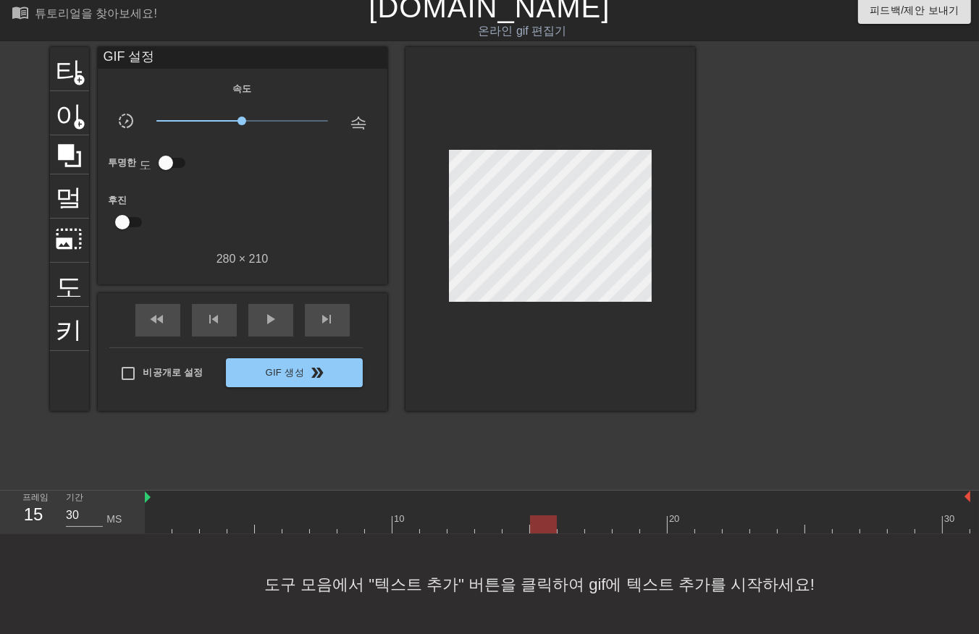
click at [548, 527] on div at bounding box center [558, 525] width 826 height 18
click at [570, 526] on div at bounding box center [558, 525] width 826 height 18
click at [603, 530] on div at bounding box center [558, 525] width 826 height 18
click at [623, 524] on div at bounding box center [558, 525] width 826 height 18
drag, startPoint x: 650, startPoint y: 522, endPoint x: 659, endPoint y: 524, distance: 9.0
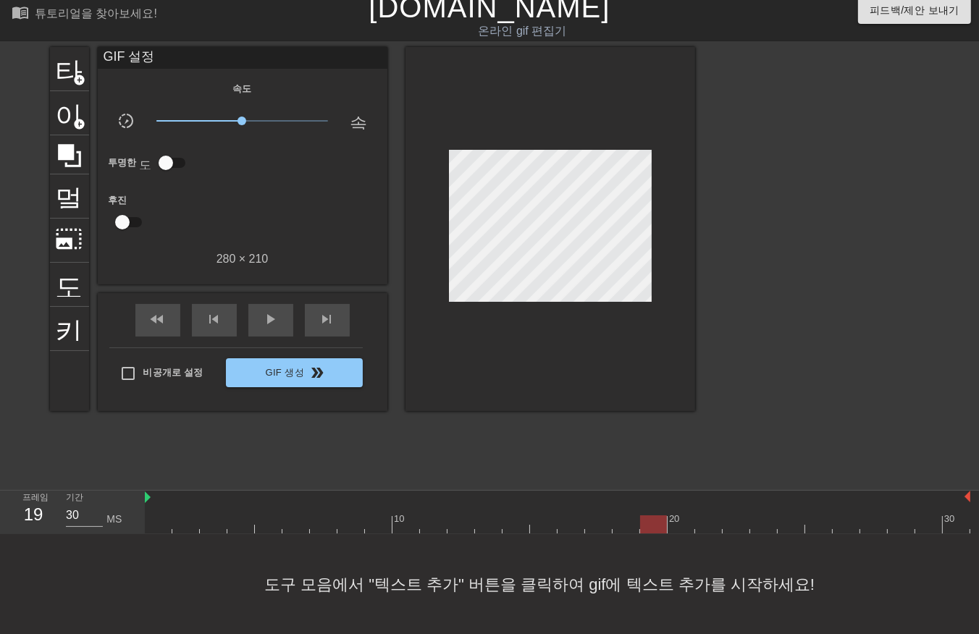
click at [652, 524] on div at bounding box center [558, 525] width 826 height 18
click at [681, 527] on div at bounding box center [558, 525] width 826 height 18
click at [703, 524] on div at bounding box center [558, 525] width 826 height 18
drag, startPoint x: 736, startPoint y: 523, endPoint x: 745, endPoint y: 527, distance: 9.4
click at [737, 527] on div at bounding box center [558, 525] width 826 height 18
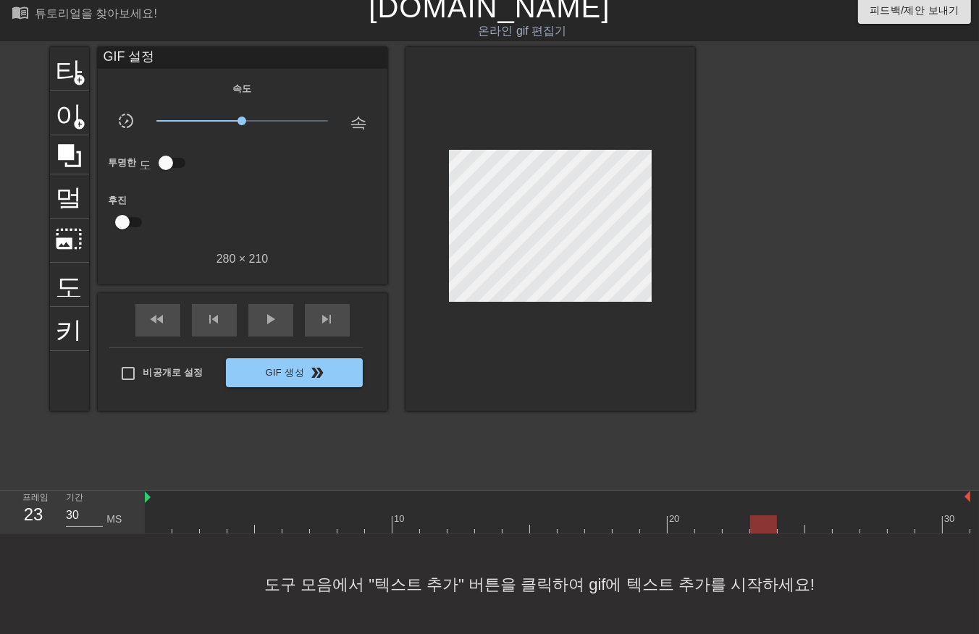
click at [761, 524] on div at bounding box center [558, 525] width 826 height 18
click at [792, 525] on div at bounding box center [558, 525] width 826 height 18
drag, startPoint x: 821, startPoint y: 522, endPoint x: 834, endPoint y: 525, distance: 12.6
click at [822, 524] on div at bounding box center [558, 525] width 826 height 18
click at [844, 523] on div at bounding box center [558, 525] width 826 height 18
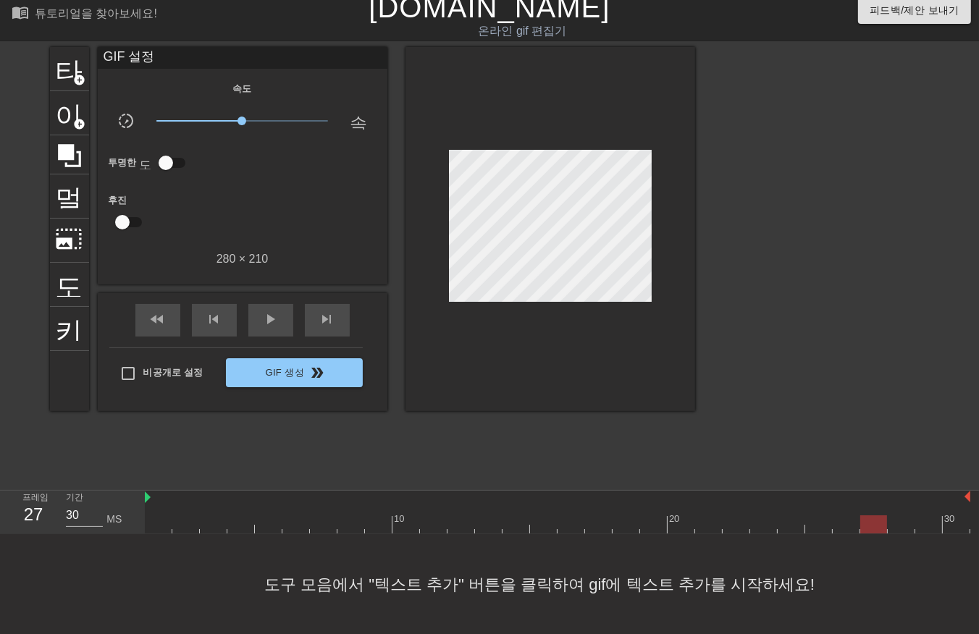
click at [873, 524] on div at bounding box center [558, 525] width 826 height 18
click at [904, 525] on div at bounding box center [558, 525] width 826 height 18
drag, startPoint x: 929, startPoint y: 519, endPoint x: 938, endPoint y: 527, distance: 11.8
click at [934, 527] on div at bounding box center [558, 525] width 826 height 18
click at [952, 524] on div at bounding box center [558, 525] width 826 height 18
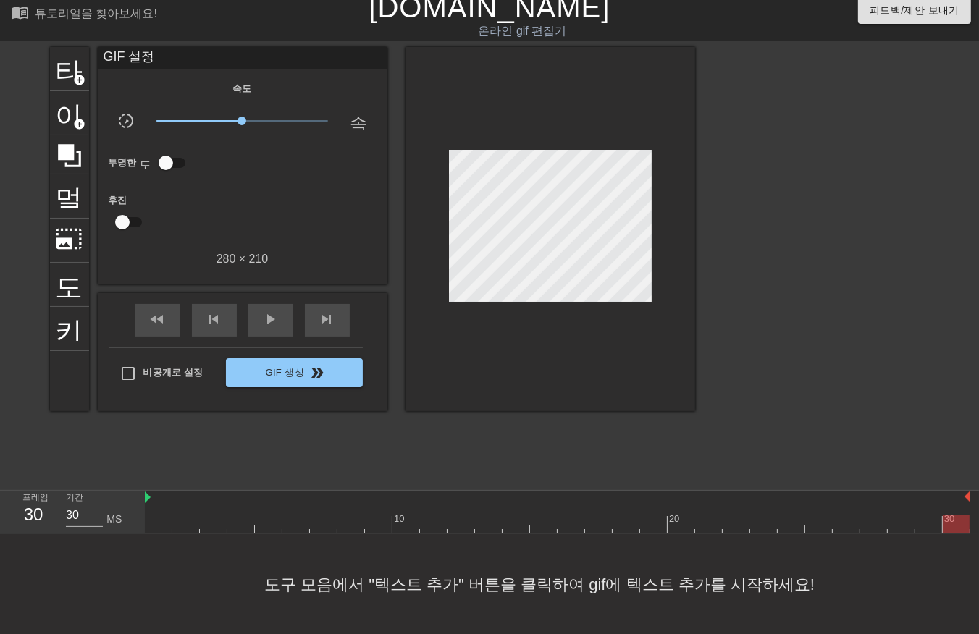
drag, startPoint x: 814, startPoint y: 633, endPoint x: 911, endPoint y: 621, distance: 97.8
click at [918, 627] on div "도구 모음에서 "텍스트 추가" 버튼을 클릭하여 gif에 텍스트 추가를 시작하세요!" at bounding box center [489, 584] width 979 height 101
